Goal: Transaction & Acquisition: Purchase product/service

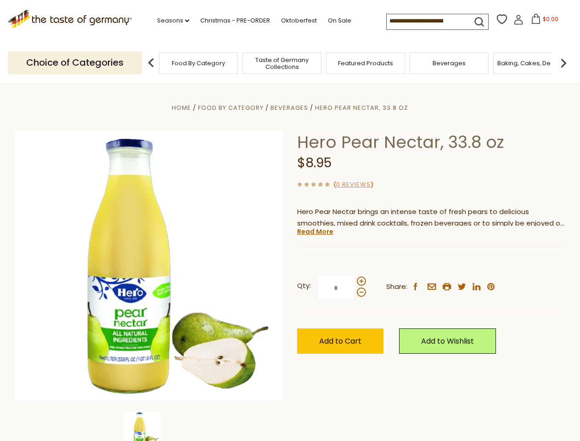
click at [290, 220] on div "Home Food By Category [GEOGRAPHIC_DATA] Hero Pear Nectar, 33.8 oz Hero Pear Nec…" at bounding box center [290, 279] width 565 height 354
click at [169, 21] on link "Seasons dropdown_arrow" at bounding box center [173, 21] width 32 height 10
click at [543, 22] on span "$0.00" at bounding box center [551, 19] width 16 height 8
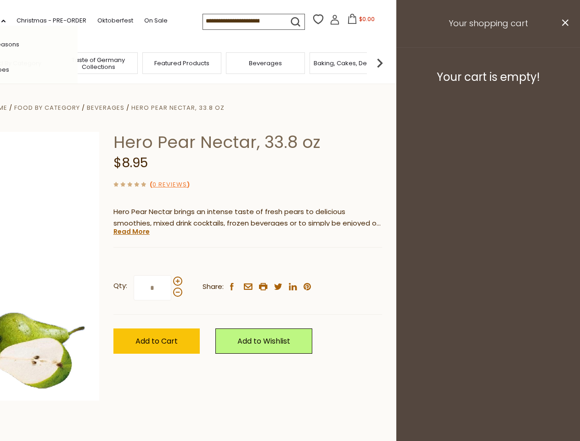
click at [78, 62] on div "All Seasons Recipes Game Day [DATE] [DATE] [DATE][PERSON_NAME] [DATE] Springfes…" at bounding box center [25, 220] width 104 height 389
click at [564, 62] on footer "Your cart is empty!" at bounding box center [488, 76] width 184 height 59
click at [290, 262] on div "Qty: * Share: facebook email printer twitter linkedin pinterest" at bounding box center [247, 287] width 269 height 53
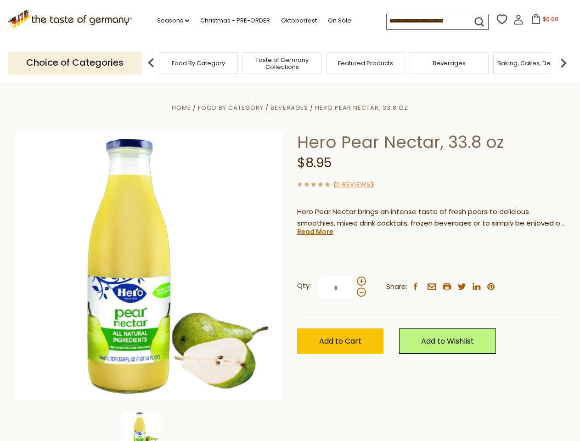
click at [149, 426] on img at bounding box center [142, 430] width 37 height 37
click at [315, 231] on link "Read More" at bounding box center [315, 231] width 36 height 9
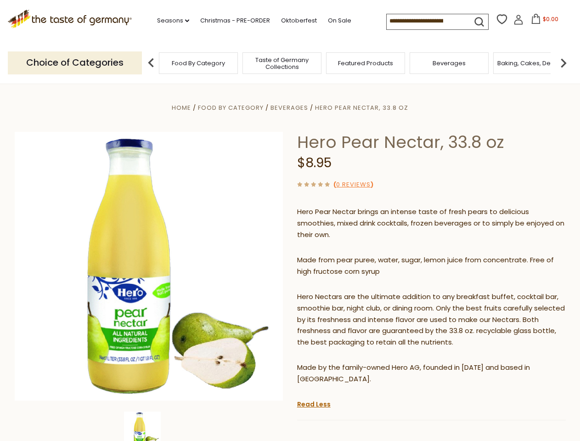
click at [361, 291] on p "Hero Nectars are the ultimate addition to any breakfast buffet, cocktail bar, s…" at bounding box center [431, 319] width 269 height 57
